Goal: Check status: Check status

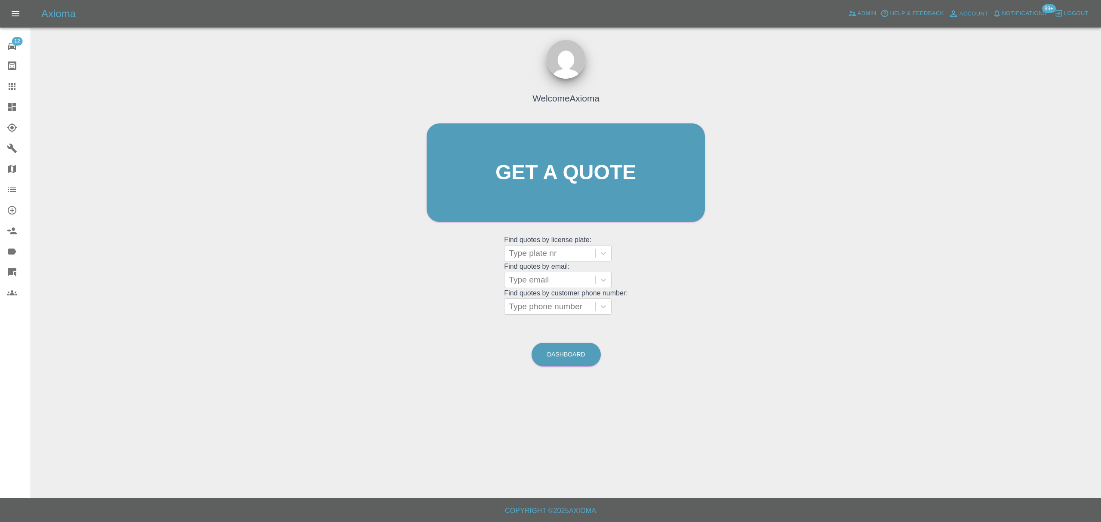
click at [14, 114] on link "Dashboard" at bounding box center [15, 107] width 31 height 21
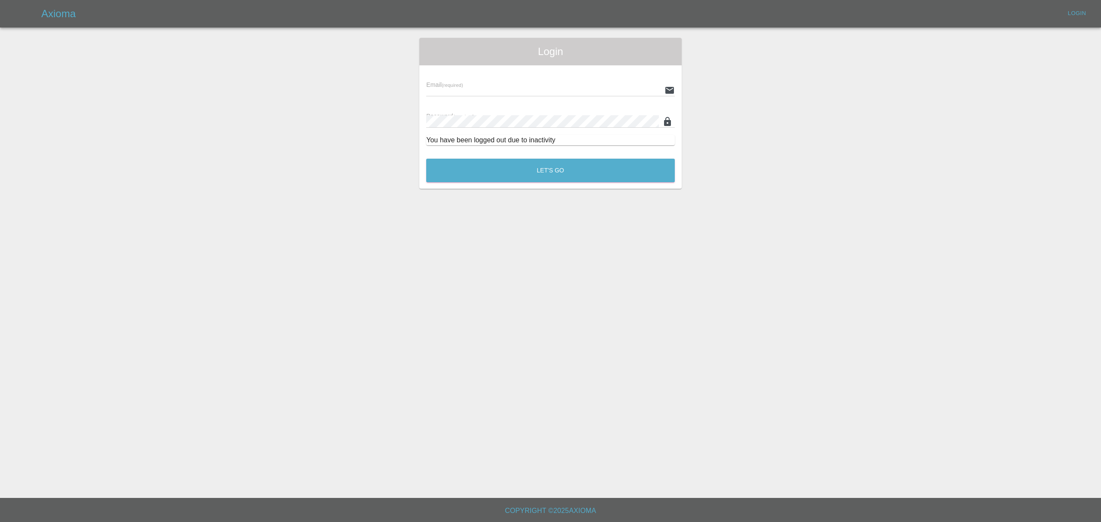
type input "stefano.sironi@axioma.co.uk"
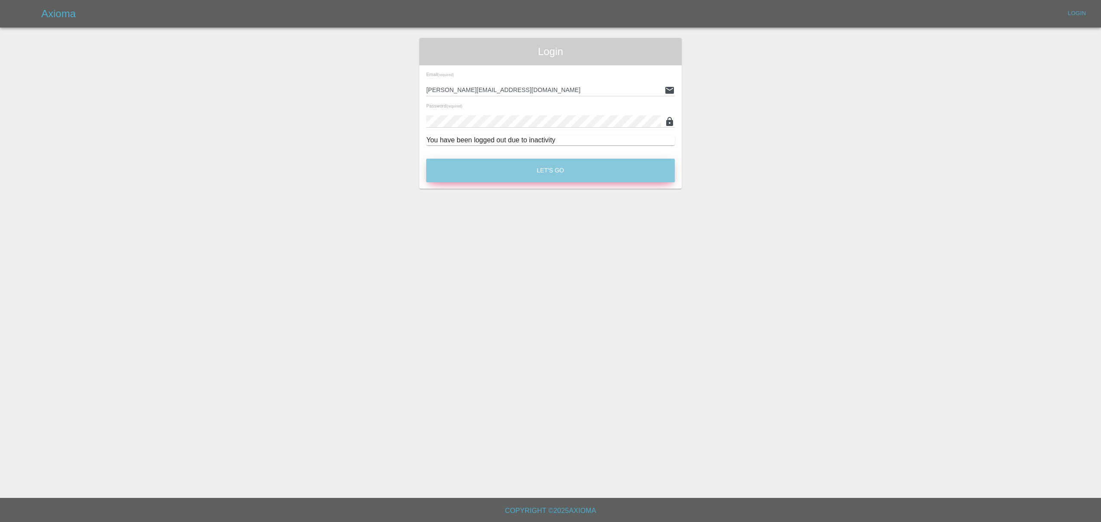
click at [553, 182] on button "Let's Go" at bounding box center [550, 171] width 249 height 24
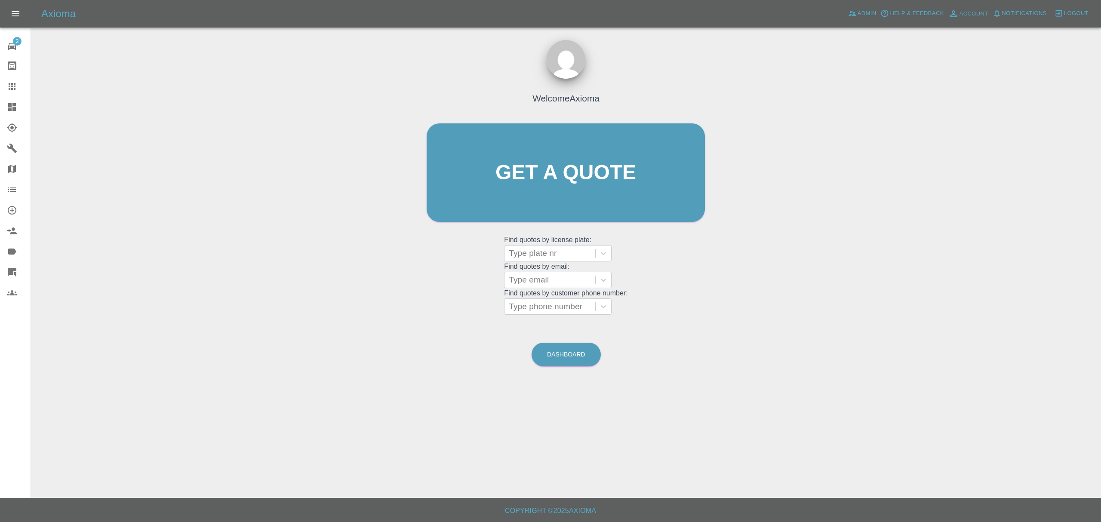
click at [6, 104] on link "Dashboard" at bounding box center [15, 107] width 31 height 21
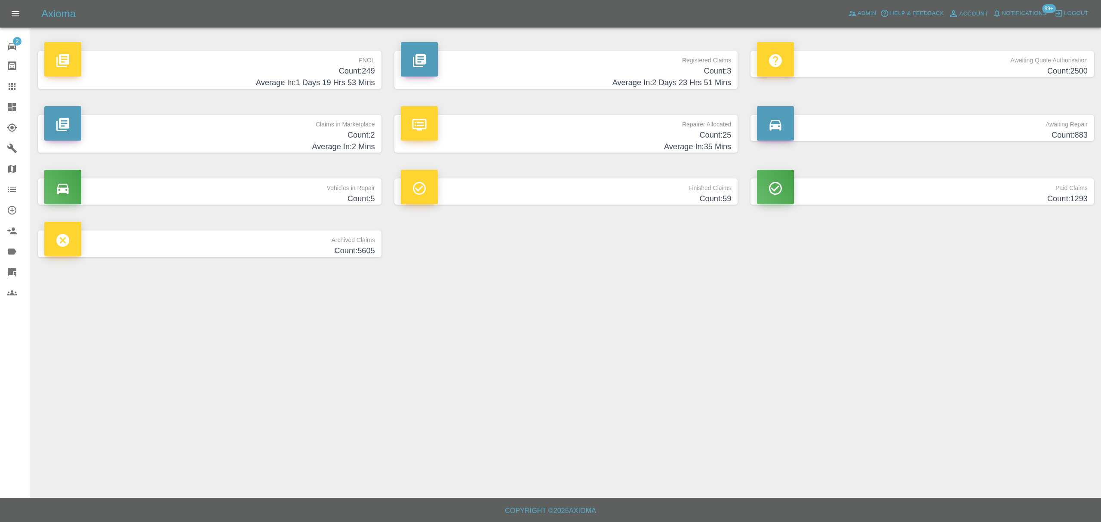
click at [308, 77] on h4 "Average In: 1 Days 19 Hrs 53 Mins" at bounding box center [209, 83] width 331 height 12
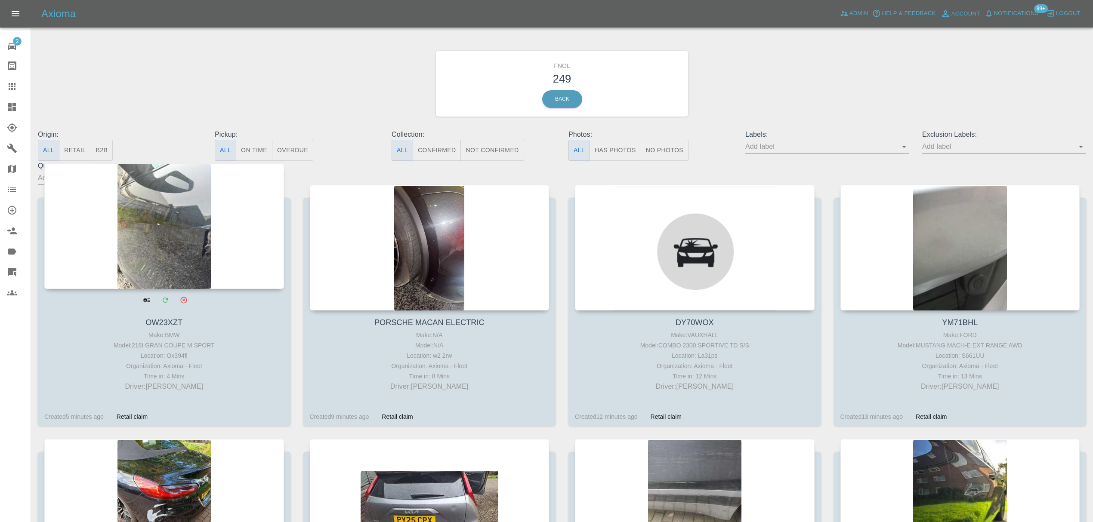
click at [188, 203] on div at bounding box center [164, 226] width 240 height 126
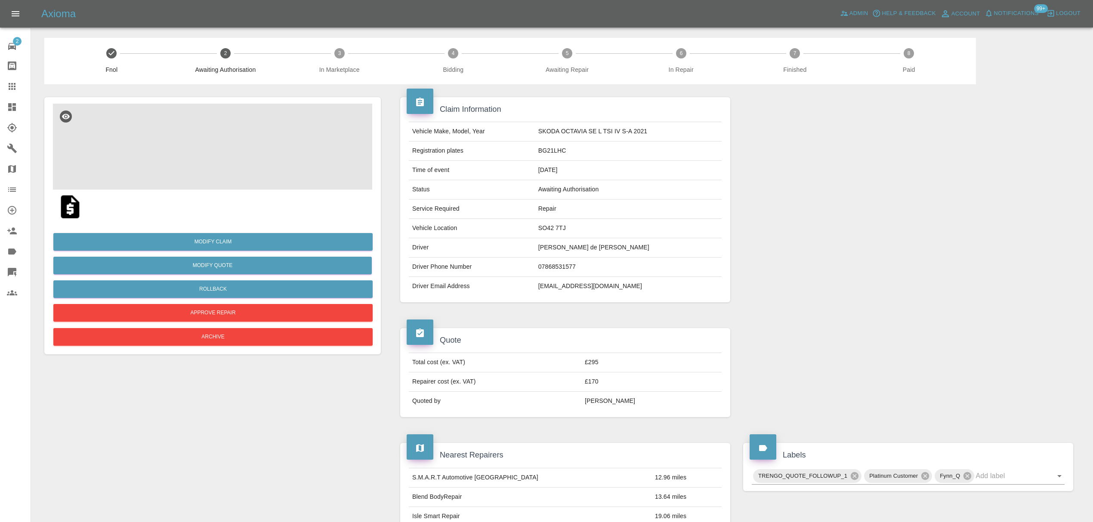
click at [201, 151] on img at bounding box center [212, 147] width 319 height 86
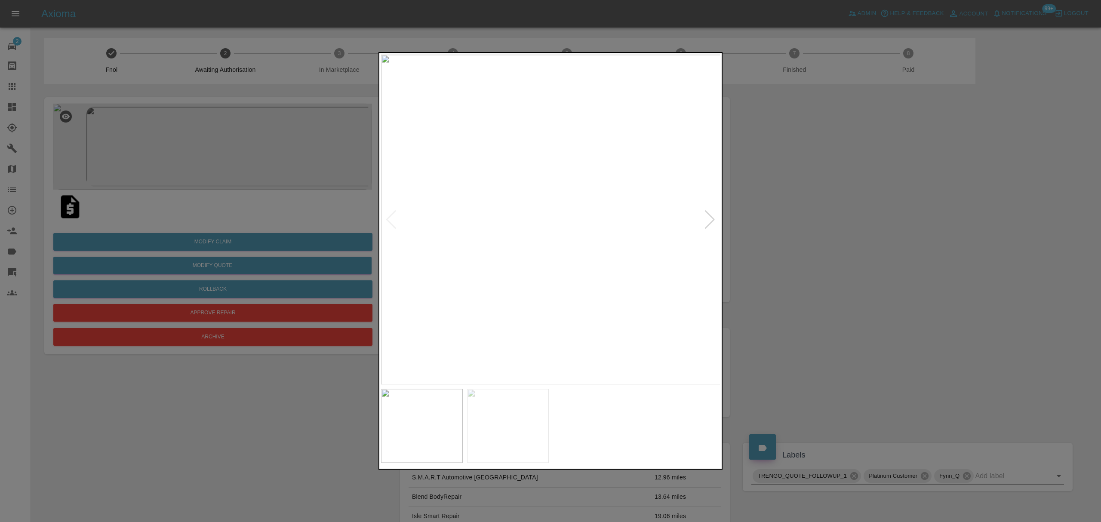
click at [708, 217] on div at bounding box center [710, 219] width 12 height 19
click at [708, 217] on img at bounding box center [550, 220] width 339 height 330
click at [857, 219] on div at bounding box center [550, 261] width 1101 height 522
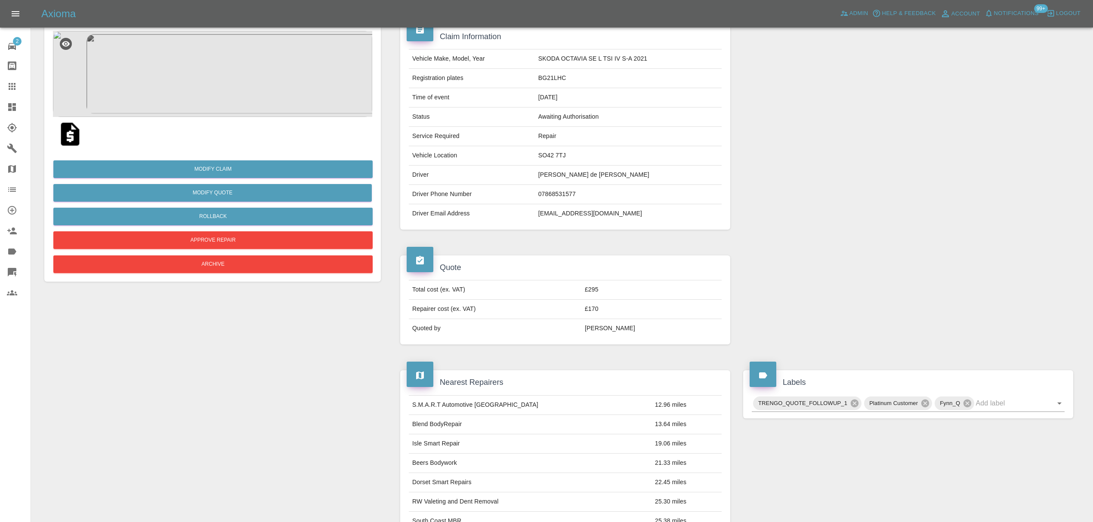
scroll to position [35, 0]
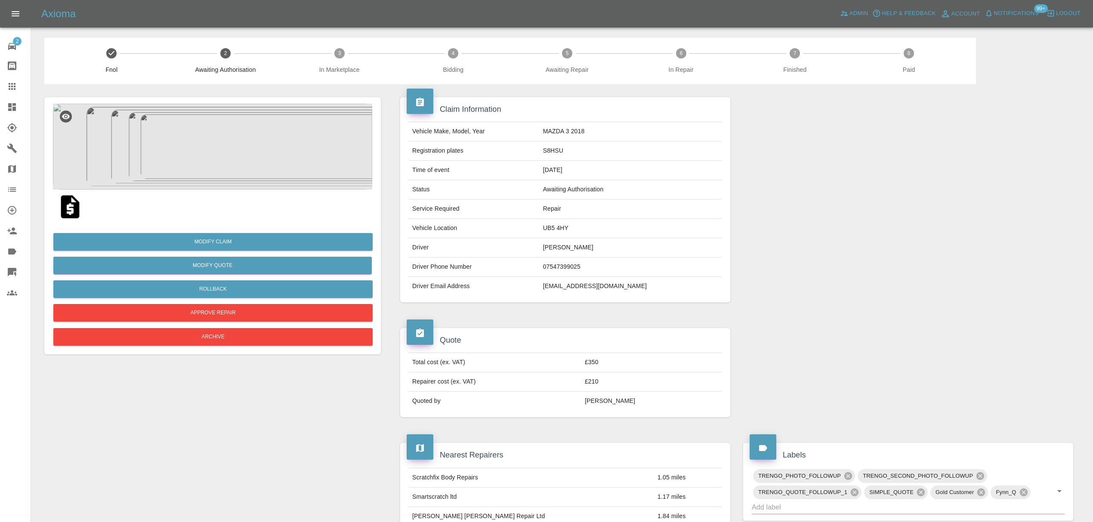
click at [203, 148] on img at bounding box center [212, 147] width 319 height 86
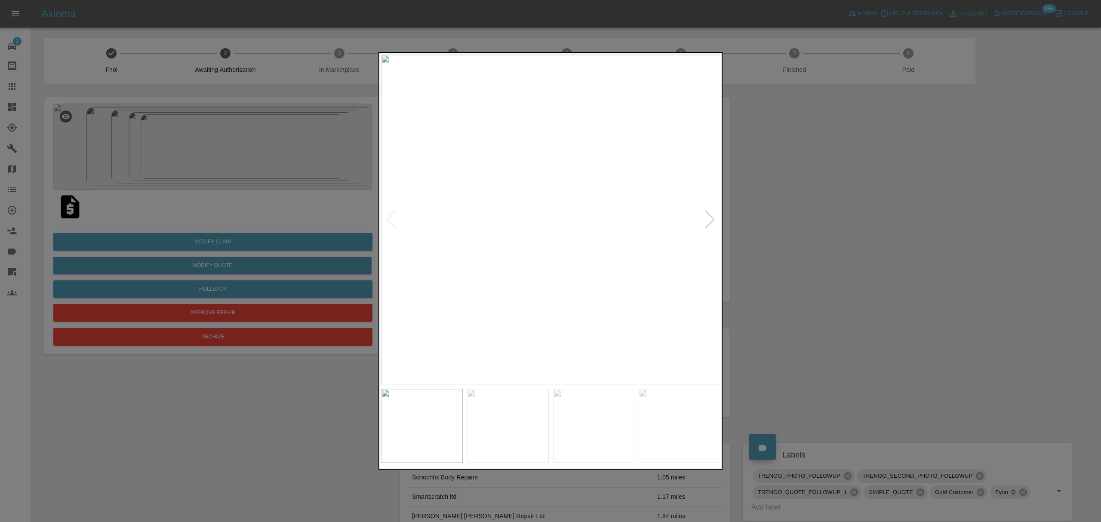
click at [706, 217] on div at bounding box center [710, 219] width 12 height 19
click at [822, 212] on div at bounding box center [550, 261] width 1101 height 522
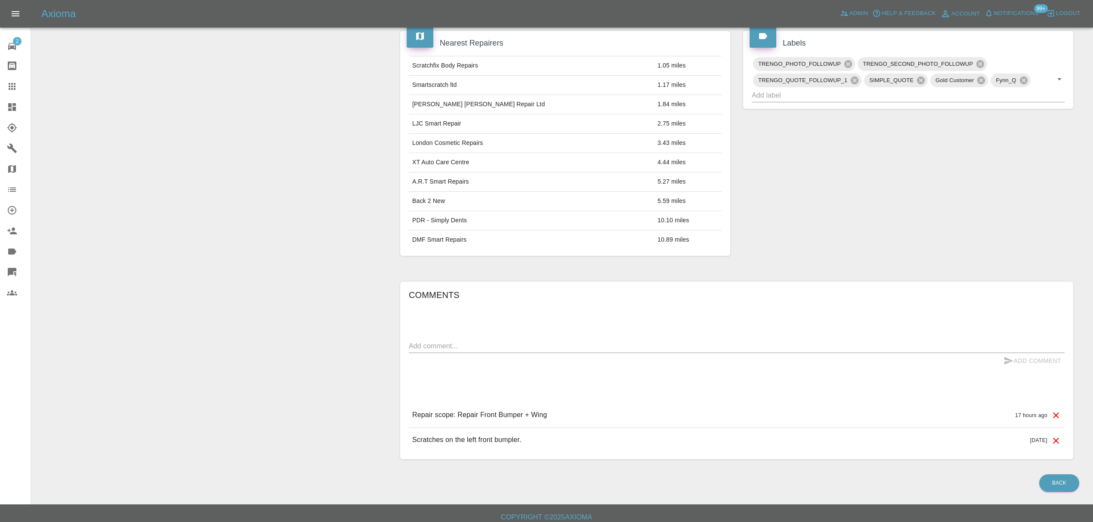
scroll to position [422, 0]
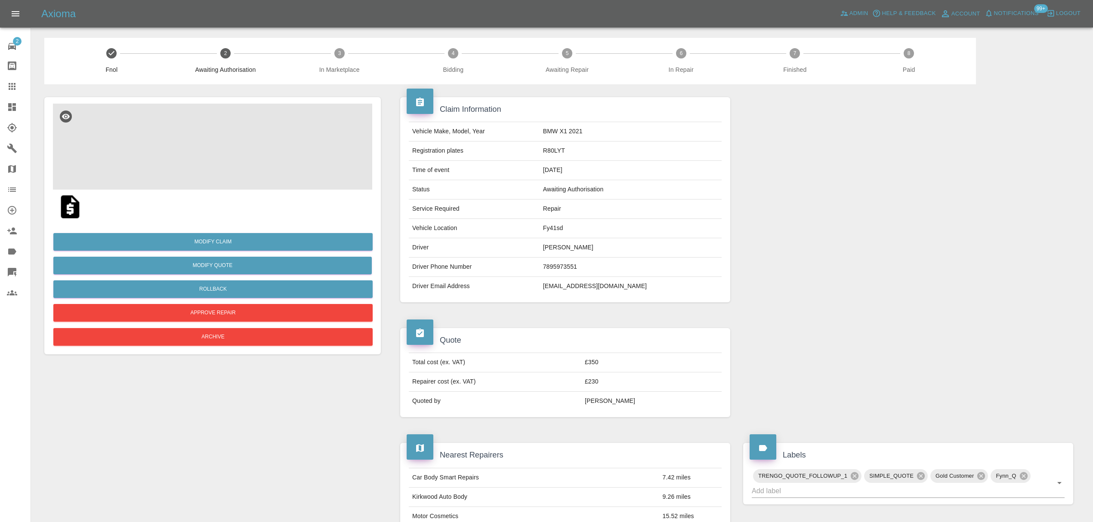
click at [231, 164] on img at bounding box center [212, 147] width 319 height 86
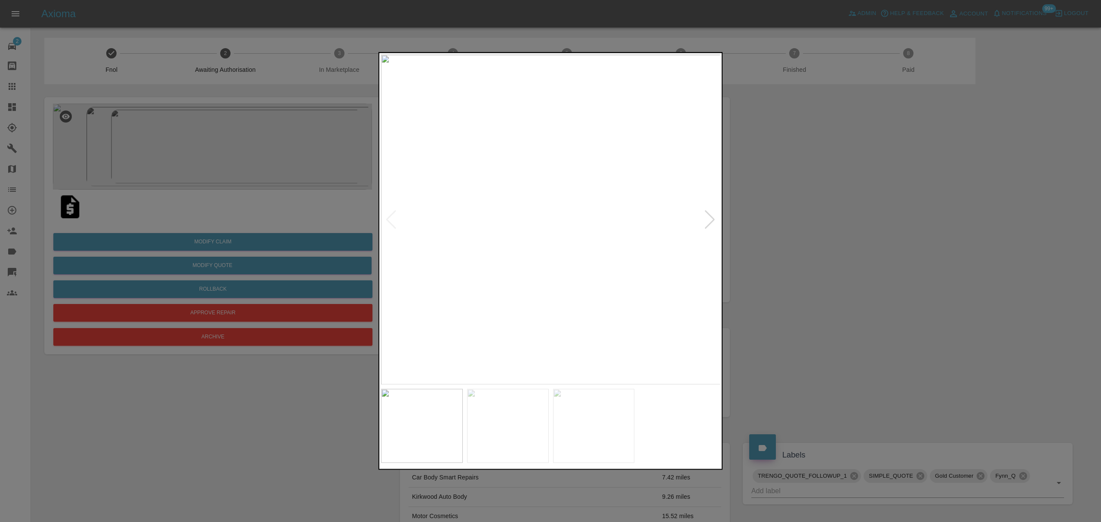
click at [711, 221] on div at bounding box center [710, 219] width 12 height 19
click at [792, 221] on div at bounding box center [550, 261] width 1101 height 522
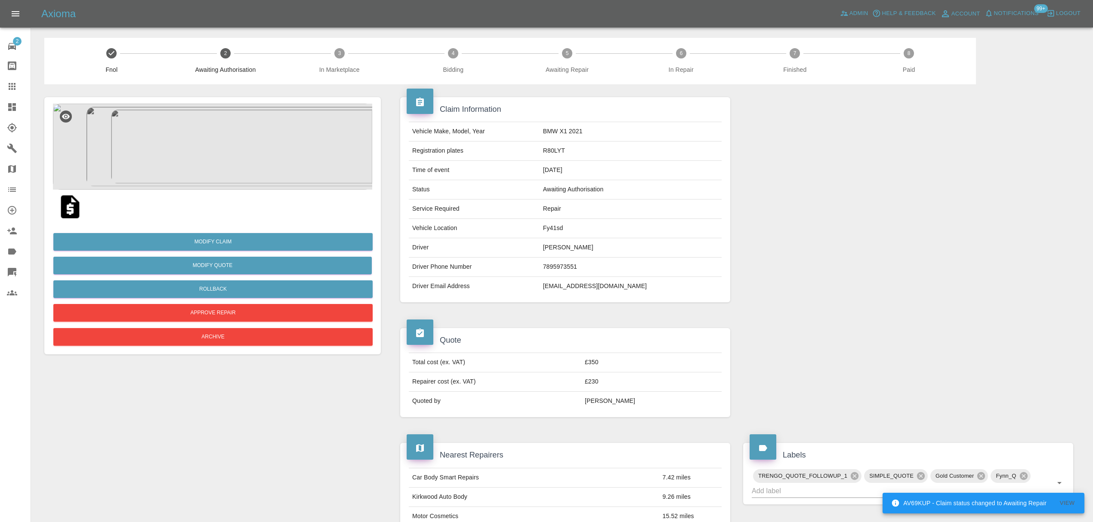
click at [256, 166] on img at bounding box center [212, 147] width 319 height 86
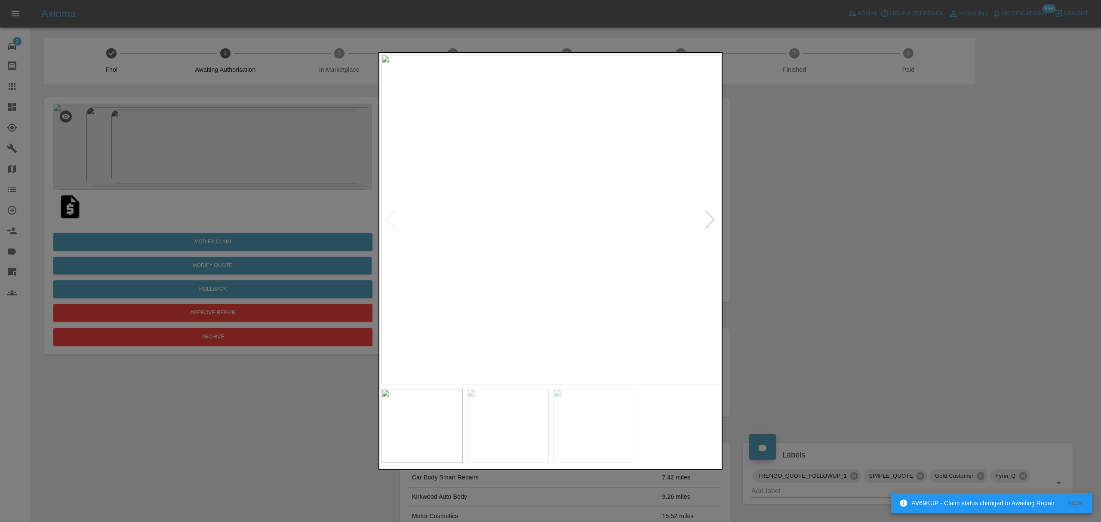
click at [701, 218] on img at bounding box center [550, 220] width 339 height 330
click at [718, 214] on img at bounding box center [550, 220] width 339 height 330
click at [713, 219] on div at bounding box center [710, 219] width 12 height 19
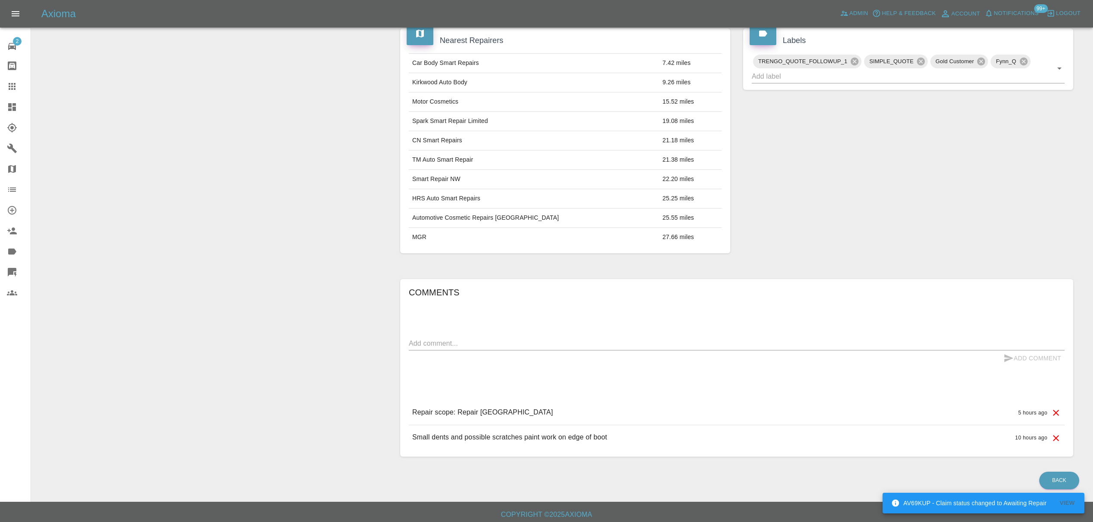
scroll to position [422, 0]
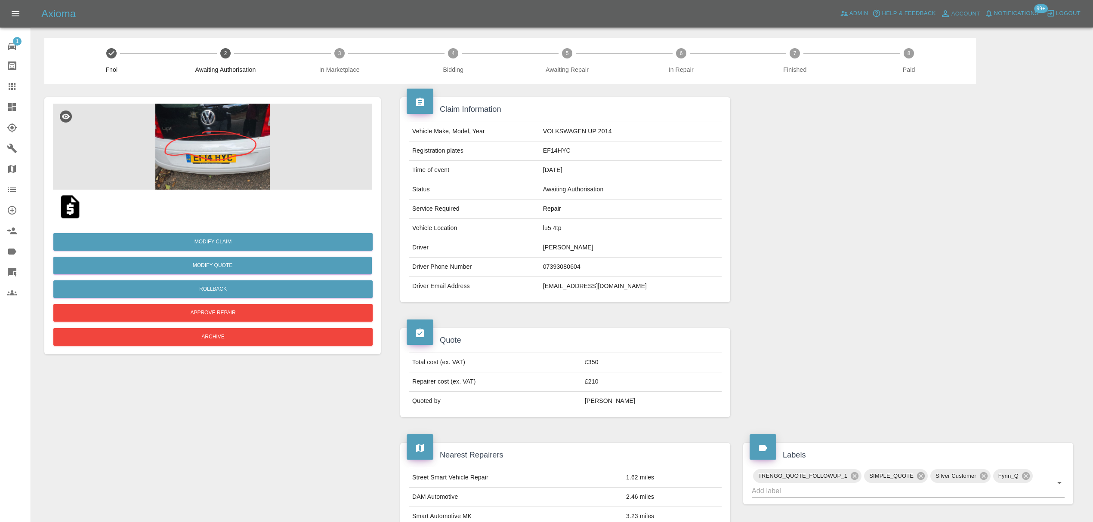
click at [252, 146] on img at bounding box center [212, 147] width 319 height 86
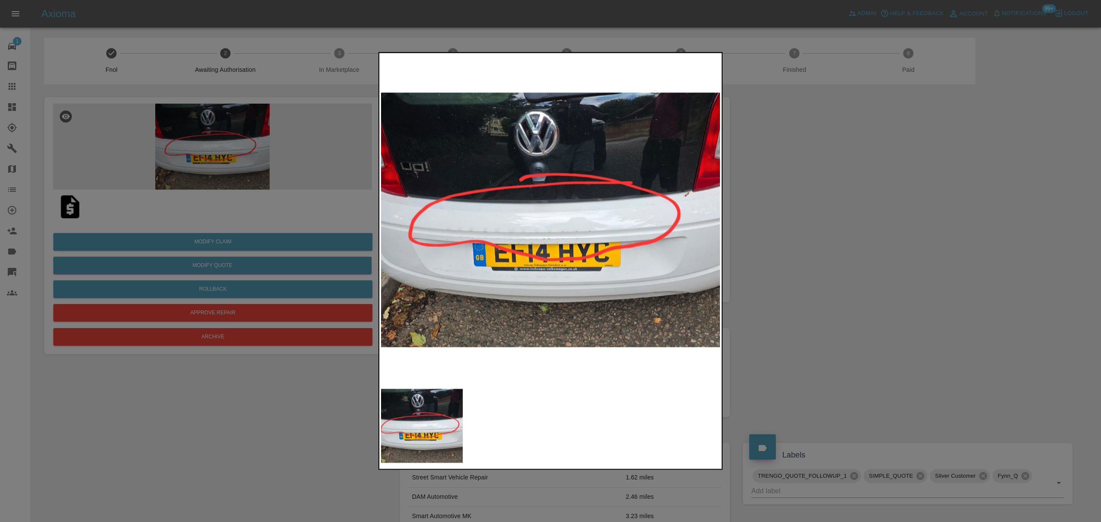
click at [411, 414] on img at bounding box center [422, 426] width 82 height 74
click at [629, 191] on img at bounding box center [550, 220] width 339 height 330
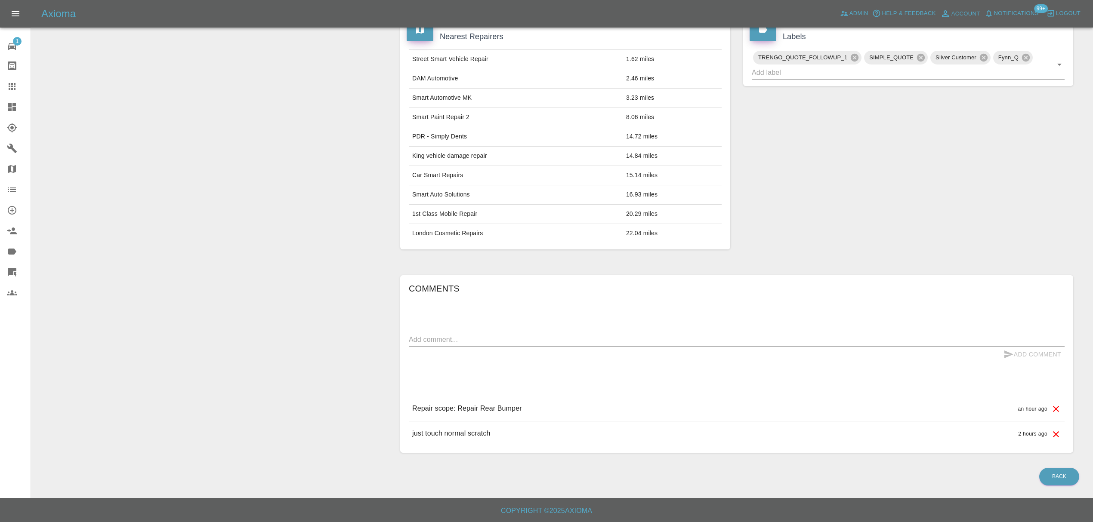
scroll to position [422, 0]
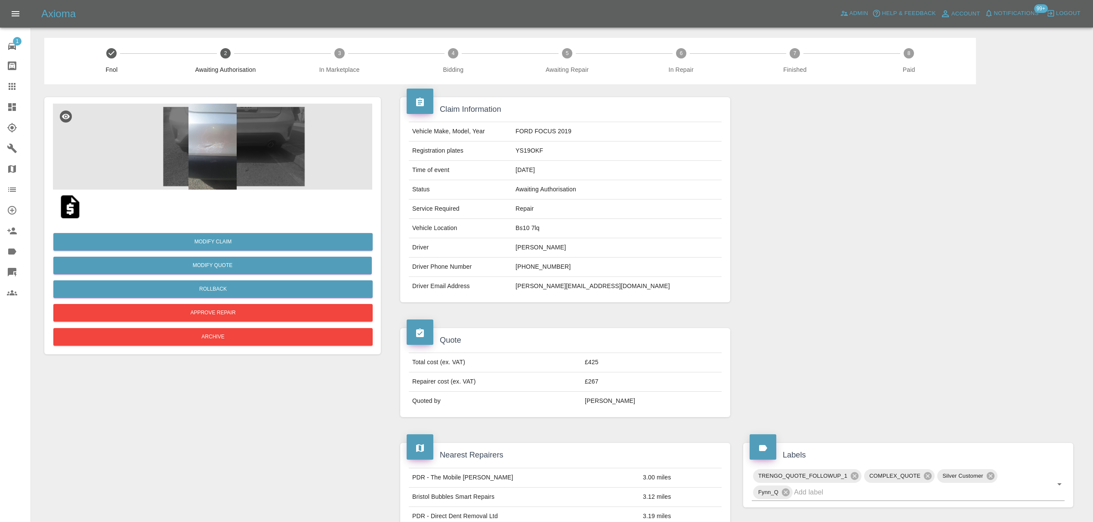
click at [225, 162] on img at bounding box center [212, 147] width 319 height 86
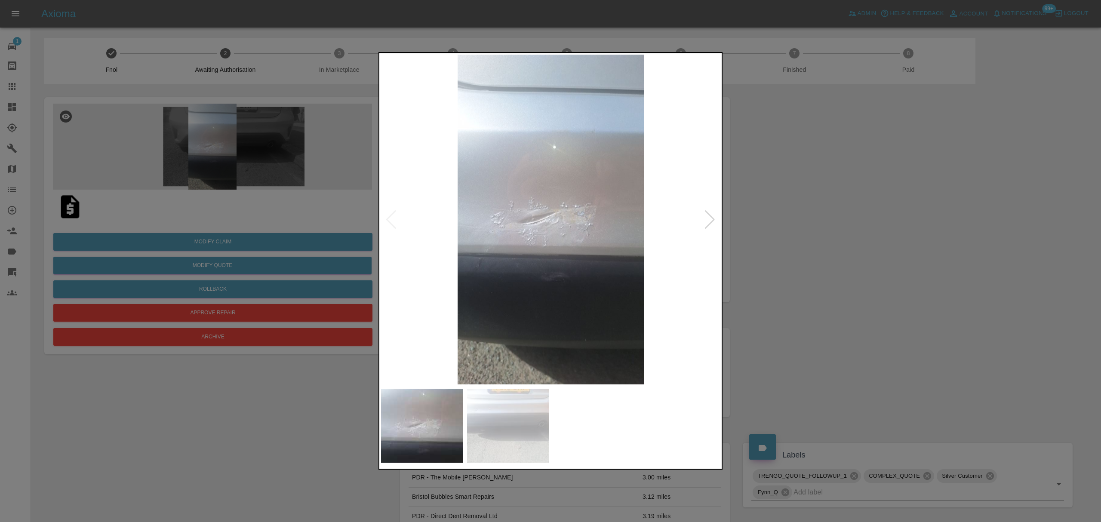
click at [706, 224] on div at bounding box center [710, 219] width 12 height 19
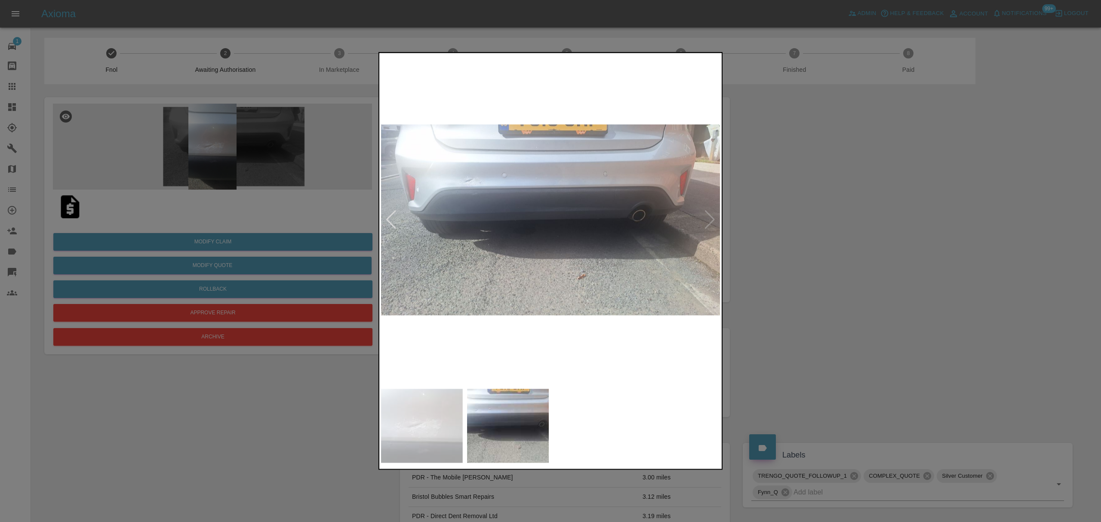
click at [706, 224] on img at bounding box center [550, 220] width 339 height 330
click at [711, 219] on img at bounding box center [550, 220] width 339 height 330
click at [384, 224] on img at bounding box center [550, 220] width 339 height 330
click at [814, 226] on div at bounding box center [550, 261] width 1101 height 522
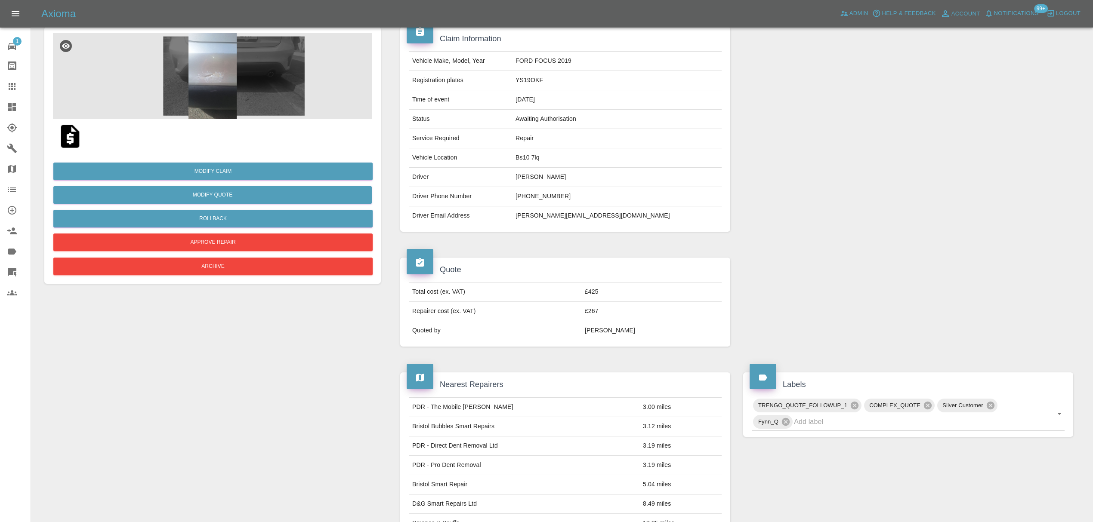
scroll to position [36, 0]
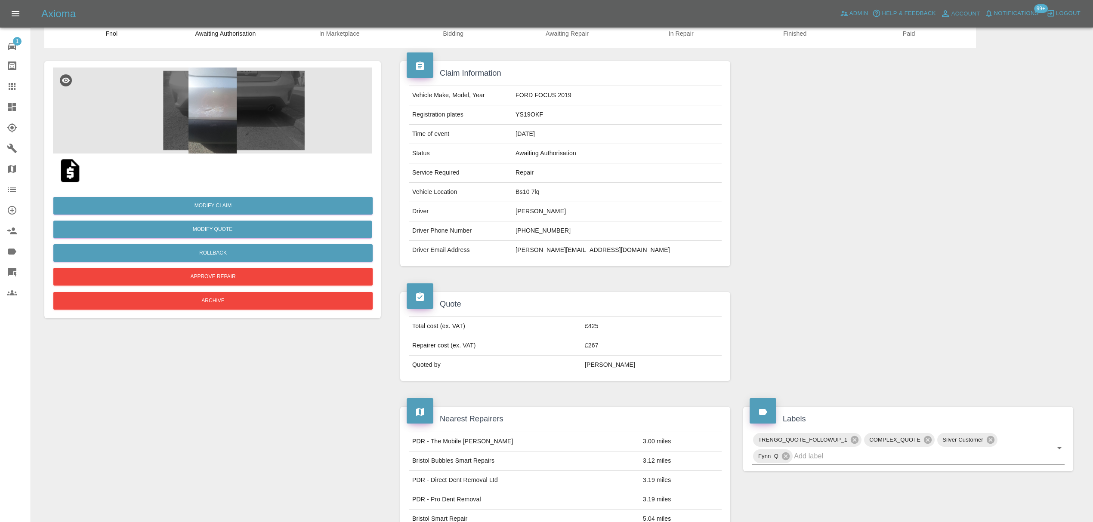
click at [214, 126] on img at bounding box center [212, 111] width 319 height 86
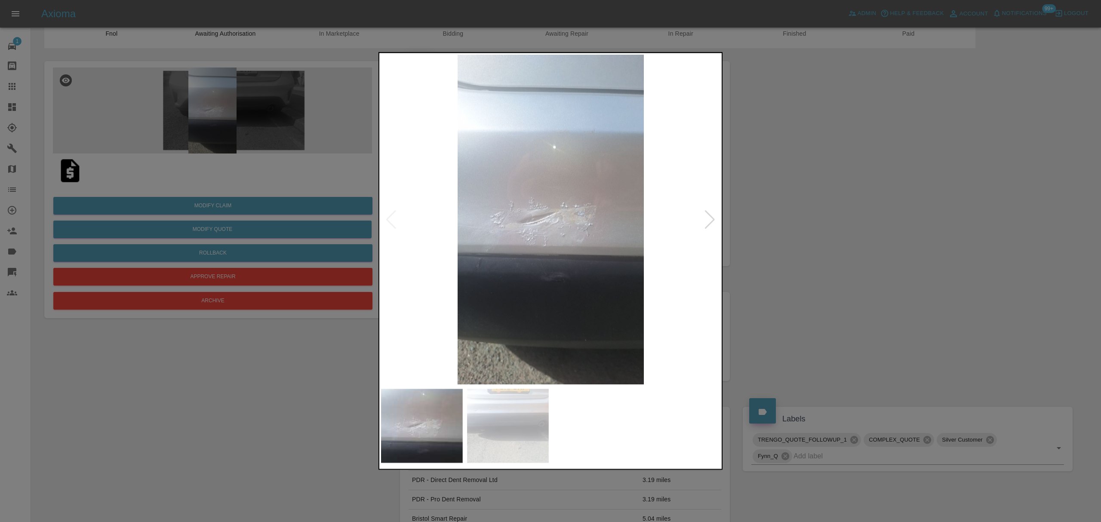
click at [777, 160] on div at bounding box center [550, 261] width 1101 height 522
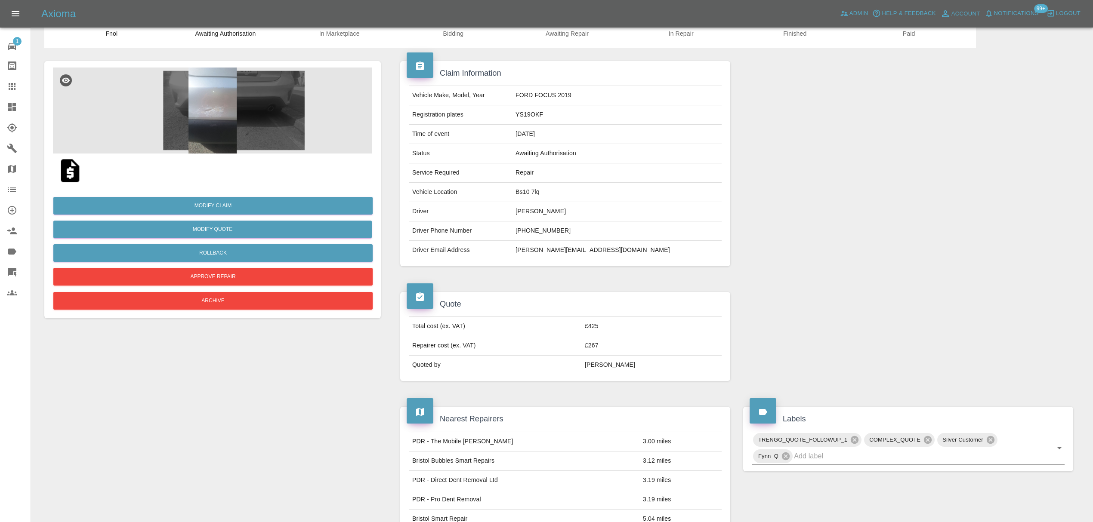
click at [64, 168] on img at bounding box center [70, 171] width 28 height 28
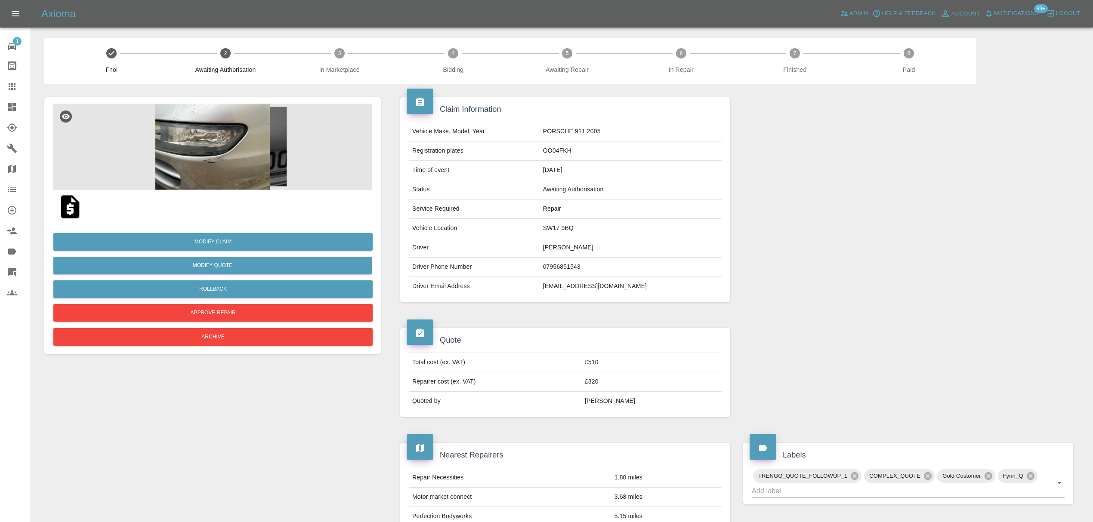
click at [213, 133] on img at bounding box center [212, 147] width 319 height 86
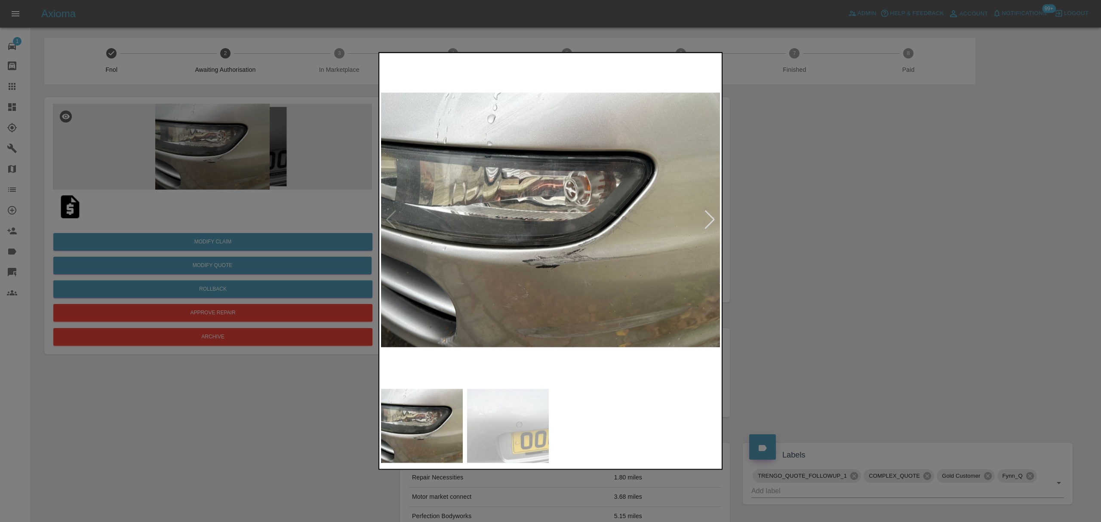
click at [702, 218] on img at bounding box center [550, 220] width 339 height 330
click at [709, 218] on div at bounding box center [710, 219] width 12 height 19
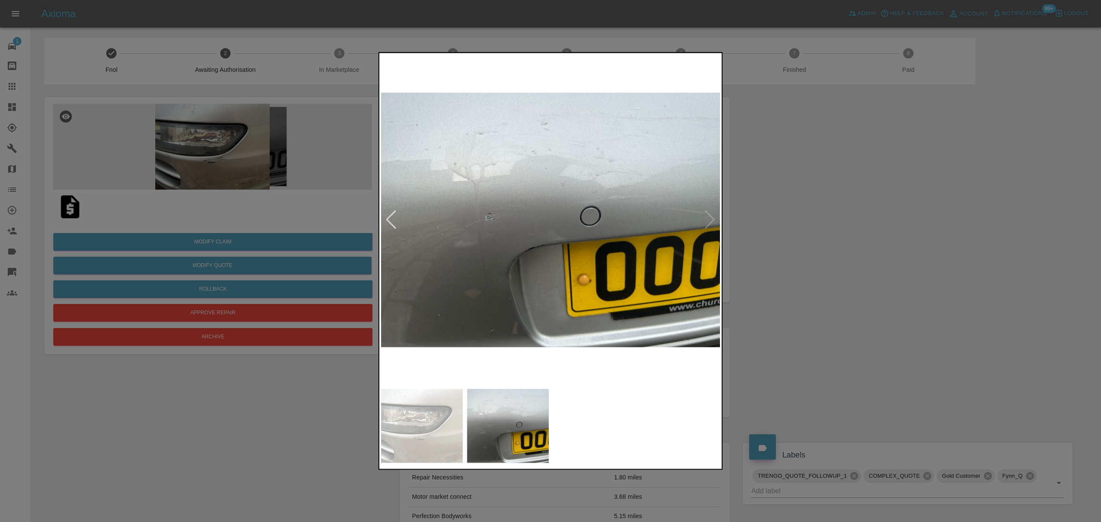
click at [854, 214] on div at bounding box center [550, 261] width 1101 height 522
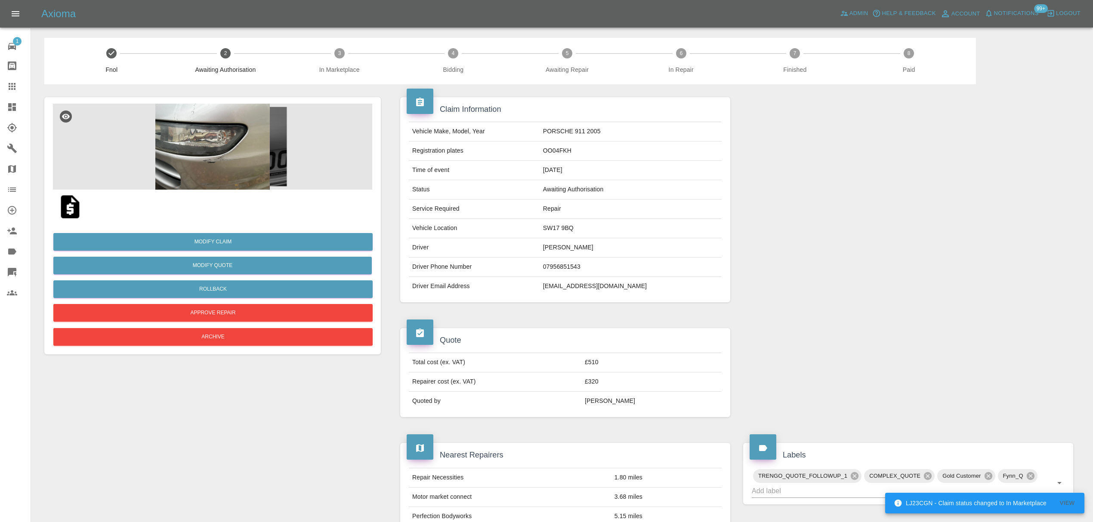
click at [70, 203] on img at bounding box center [70, 207] width 28 height 28
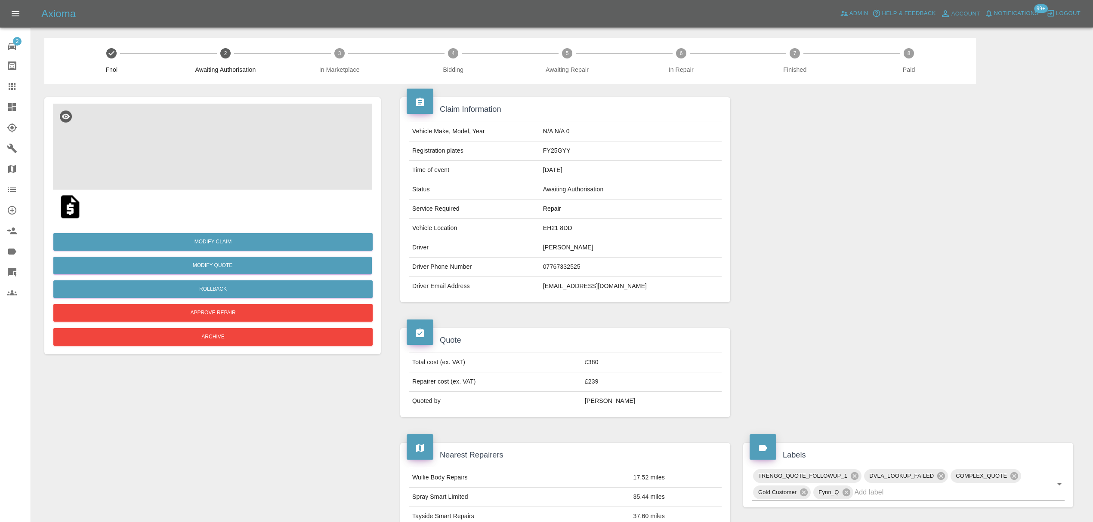
click at [232, 140] on img at bounding box center [212, 147] width 319 height 86
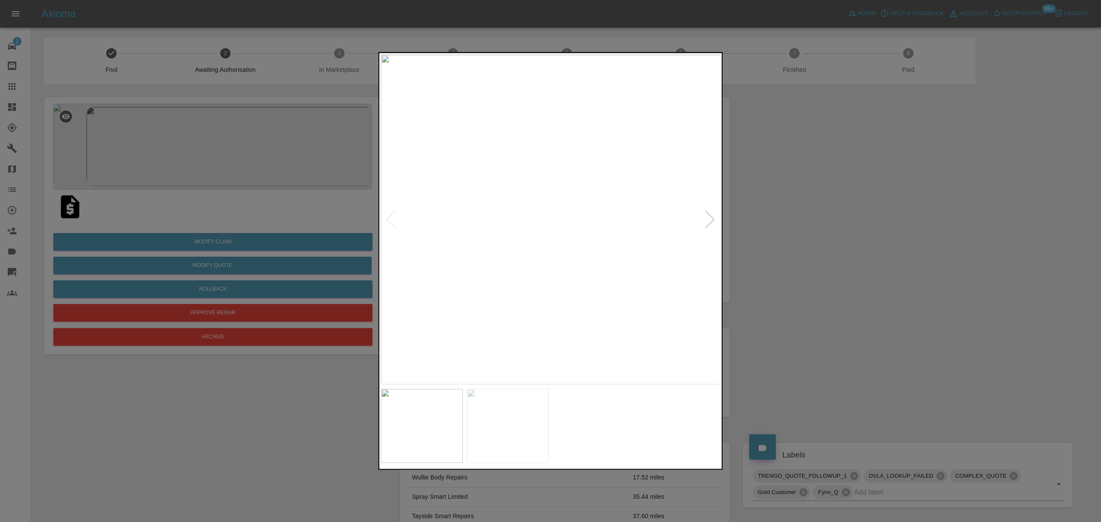
click at [728, 217] on div at bounding box center [550, 261] width 1101 height 522
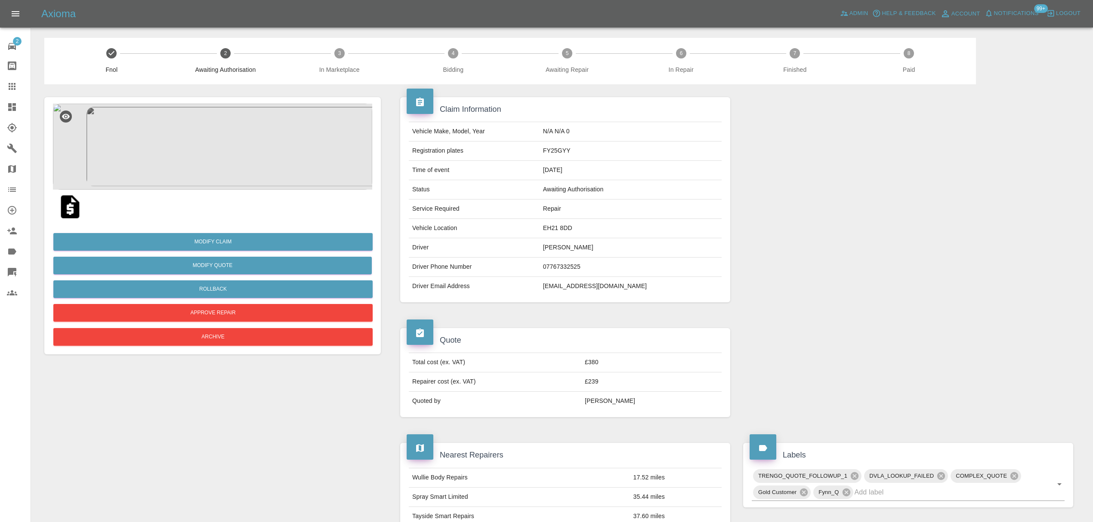
click at [77, 204] on img at bounding box center [70, 207] width 28 height 28
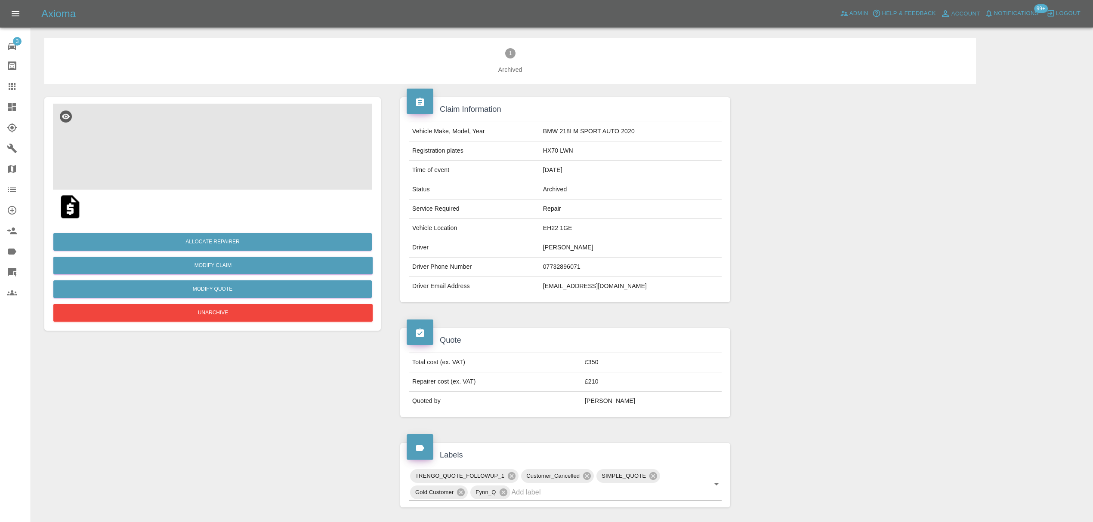
click at [198, 155] on img at bounding box center [212, 147] width 319 height 86
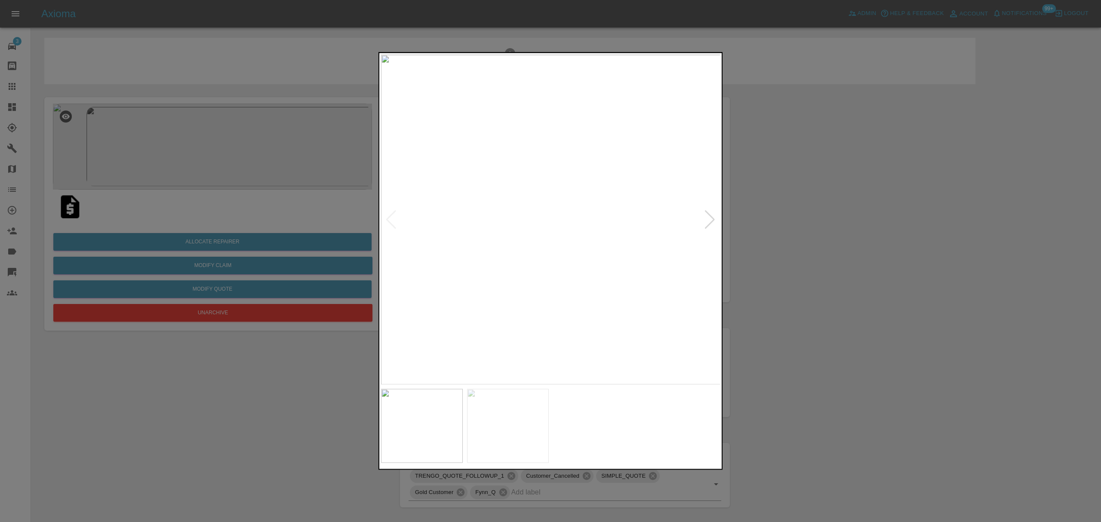
click at [711, 216] on div at bounding box center [710, 219] width 12 height 19
click at [930, 268] on div at bounding box center [550, 261] width 1101 height 522
